Goal: Information Seeking & Learning: Learn about a topic

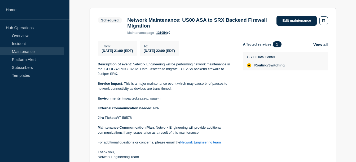
click at [20, 51] on link "Maintenance" at bounding box center [32, 52] width 64 height 8
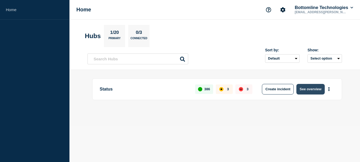
click at [307, 88] on button "See overview" at bounding box center [311, 89] width 28 height 11
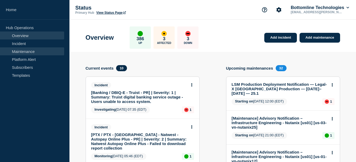
click at [28, 52] on link "Maintenance" at bounding box center [32, 52] width 64 height 8
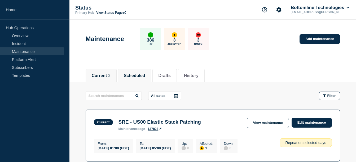
click at [145, 74] on button "Scheduled" at bounding box center [134, 76] width 21 height 5
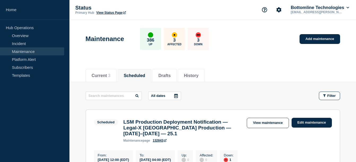
click at [179, 96] on div at bounding box center [176, 96] width 10 height 8
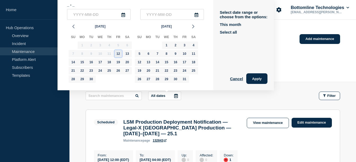
click at [119, 53] on div "12" at bounding box center [118, 53] width 7 height 7
type input "2025-09-12"
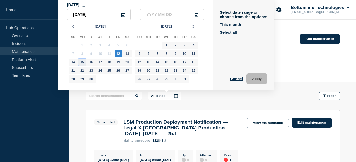
click at [85, 64] on div "15" at bounding box center [82, 62] width 7 height 7
type input "2025-09-15"
click at [258, 78] on button "Apply" at bounding box center [257, 79] width 21 height 11
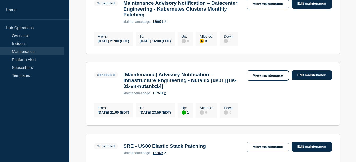
scroll to position [610, 0]
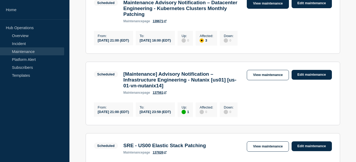
click at [268, 9] on link "View maintenance" at bounding box center [268, 3] width 42 height 10
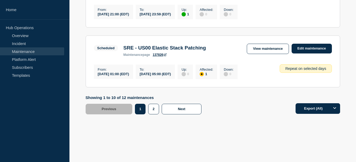
scroll to position [761, 0]
click at [154, 111] on button "2" at bounding box center [153, 109] width 11 height 11
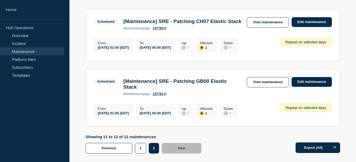
scroll to position [152, 0]
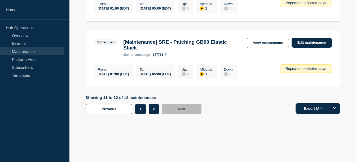
click at [137, 106] on button "1" at bounding box center [140, 109] width 11 height 11
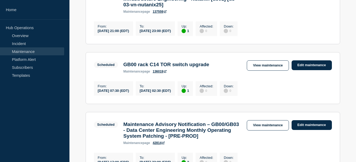
scroll to position [279, 0]
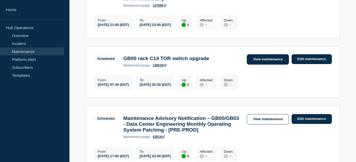
click at [266, 65] on link "View maintenance" at bounding box center [268, 59] width 42 height 10
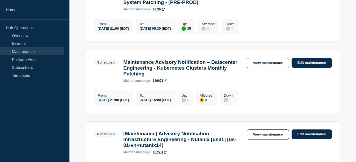
scroll to position [555, 0]
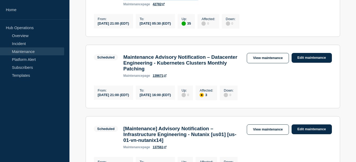
drag, startPoint x: 161, startPoint y: 38, endPoint x: 125, endPoint y: 19, distance: 40.7
drag, startPoint x: 125, startPoint y: 19, endPoint x: 197, endPoint y: 47, distance: 77.1
click at [197, 6] on div "maintenance page 42782" at bounding box center [182, 4] width 118 height 4
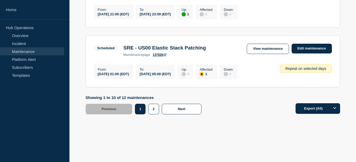
scroll to position [748, 0]
drag, startPoint x: 219, startPoint y: 61, endPoint x: 125, endPoint y: 60, distance: 94.0
click at [125, 57] on div "SRE - US00 Elastic Stack Patching maintenance page 137826" at bounding box center [165, 51] width 88 height 12
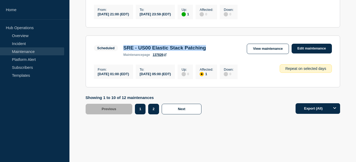
click at [156, 115] on button "2" at bounding box center [153, 109] width 11 height 11
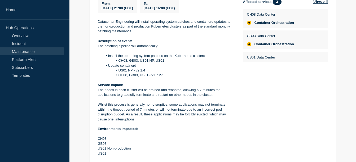
scroll to position [240, 0]
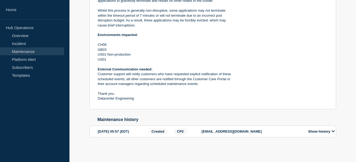
click at [331, 132] on button "Show history" at bounding box center [322, 132] width 30 height 5
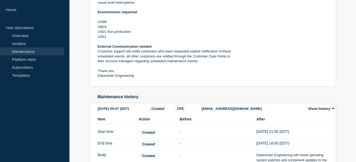
scroll to position [267, 0]
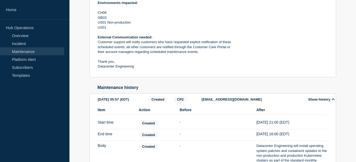
click at [329, 102] on button "Show history" at bounding box center [322, 99] width 30 height 5
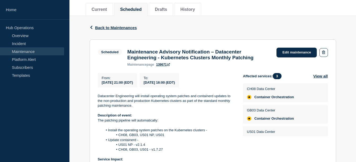
scroll to position [67, 0]
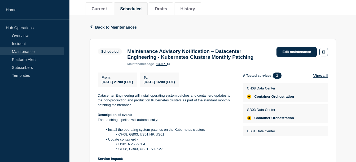
drag, startPoint x: 167, startPoint y: 60, endPoint x: 240, endPoint y: 63, distance: 73.0
click at [240, 63] on div "Maintenance Advisory Notification – Datacenter Engineering - Kubernetes Cluster…" at bounding box center [199, 58] width 149 height 18
click at [160, 101] on p "Datacenter Engineering will install operating system patches and containerd upd…" at bounding box center [166, 100] width 137 height 15
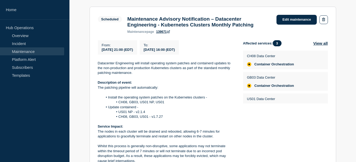
scroll to position [111, 0]
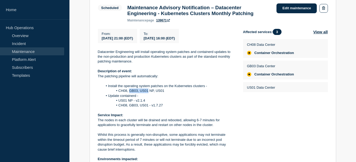
drag, startPoint x: 130, startPoint y: 94, endPoint x: 149, endPoint y: 93, distance: 18.9
click at [149, 93] on li "CH08, GB03, US01 NP, US01" at bounding box center [169, 91] width 132 height 5
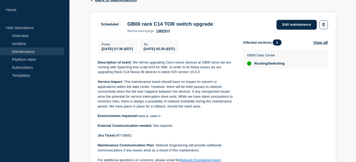
scroll to position [97, 0]
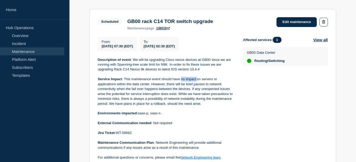
drag, startPoint x: 182, startPoint y: 81, endPoint x: 197, endPoint y: 80, distance: 15.5
click at [197, 80] on p "Service Impact : This maintenance event should have no impact on servers or app…" at bounding box center [166, 91] width 137 height 29
drag, startPoint x: 123, startPoint y: 48, endPoint x: 133, endPoint y: 48, distance: 9.3
click at [133, 48] on span "2025-09-13 07:30 (EDT)" at bounding box center [117, 46] width 31 height 4
click at [188, 97] on p "Service Impact : This maintenance event should have no impact on servers or app…" at bounding box center [166, 91] width 137 height 29
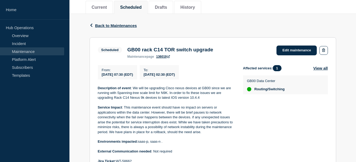
scroll to position [68, 0]
